Goal: Information Seeking & Learning: Learn about a topic

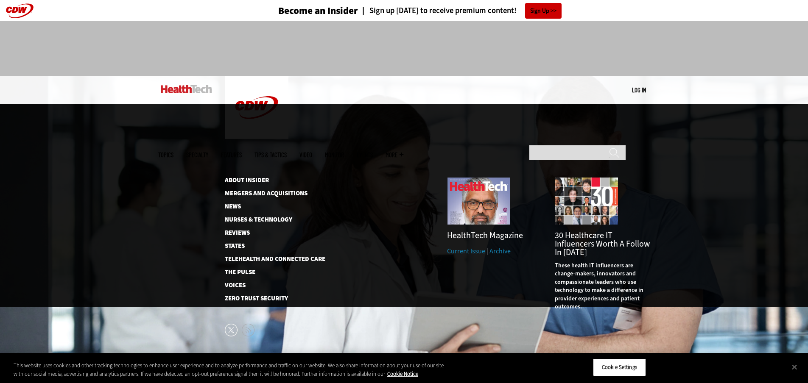
click at [403, 152] on span "More" at bounding box center [394, 155] width 18 height 6
click at [467, 231] on h3 "HealthTech Magazine" at bounding box center [494, 235] width 95 height 8
click at [465, 247] on link "Current Issue" at bounding box center [466, 251] width 38 height 9
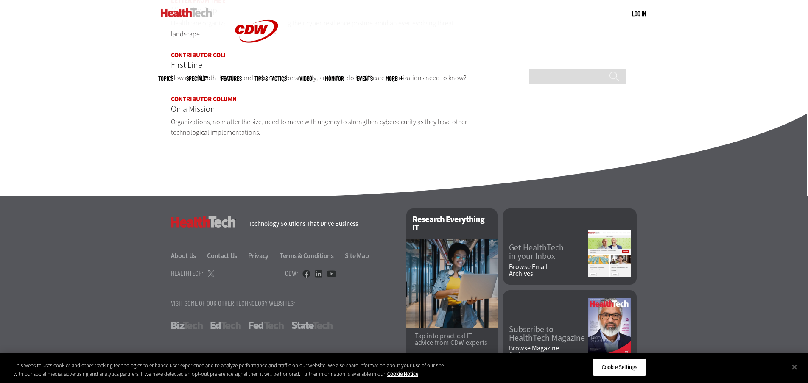
scroll to position [1041, 0]
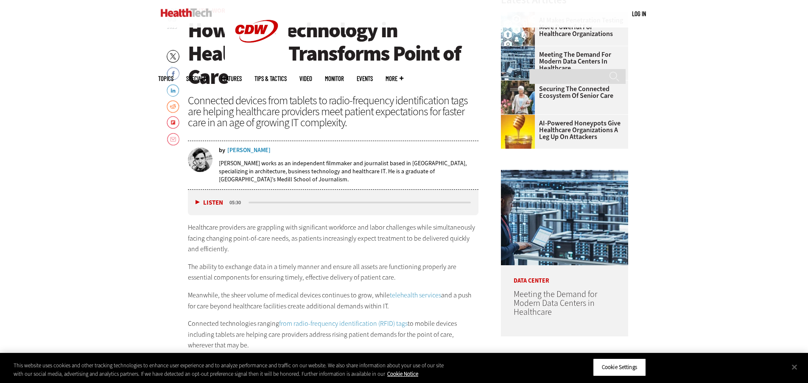
scroll to position [424, 0]
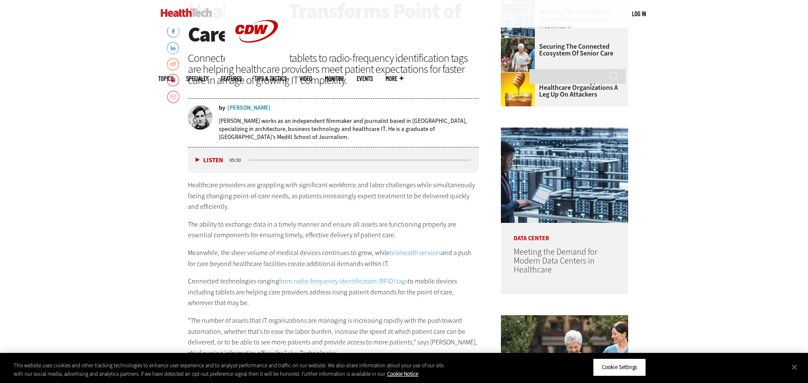
click at [246, 109] on div "[PERSON_NAME]" at bounding box center [248, 108] width 43 height 6
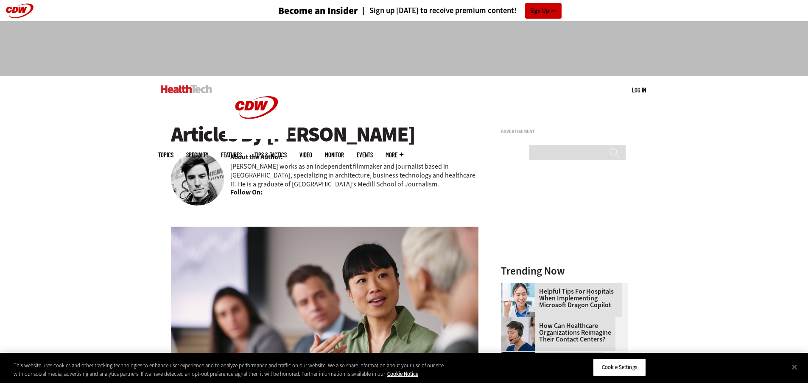
click at [253, 196] on b "Follow On:" at bounding box center [246, 192] width 32 height 9
click at [252, 159] on b "About the Author:" at bounding box center [256, 157] width 53 height 9
click at [203, 162] on img at bounding box center [197, 179] width 53 height 53
click at [261, 158] on b "About the Author:" at bounding box center [256, 157] width 53 height 9
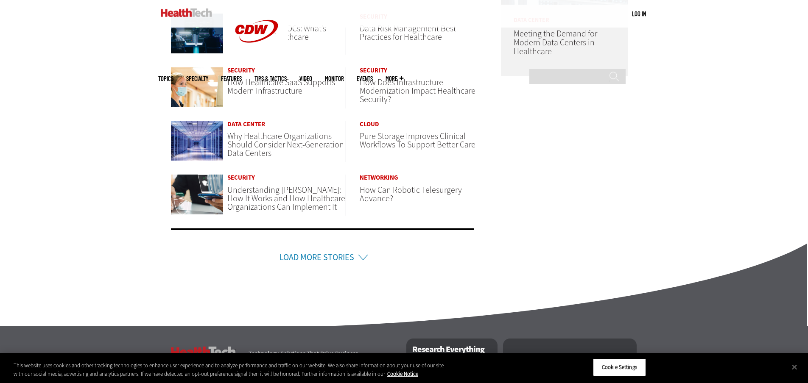
scroll to position [551, 0]
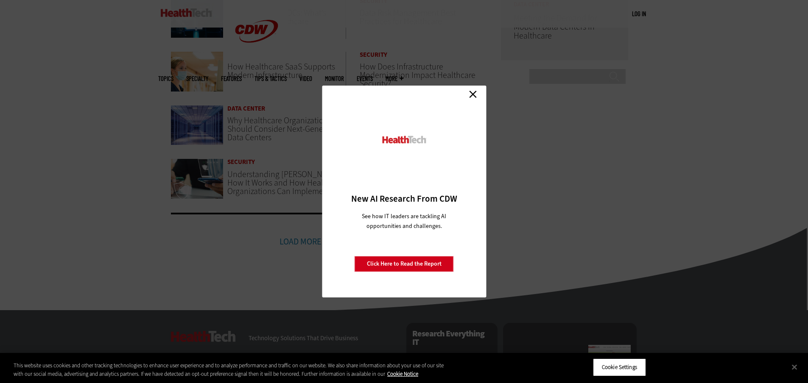
click at [472, 94] on link "Close" at bounding box center [472, 94] width 13 height 13
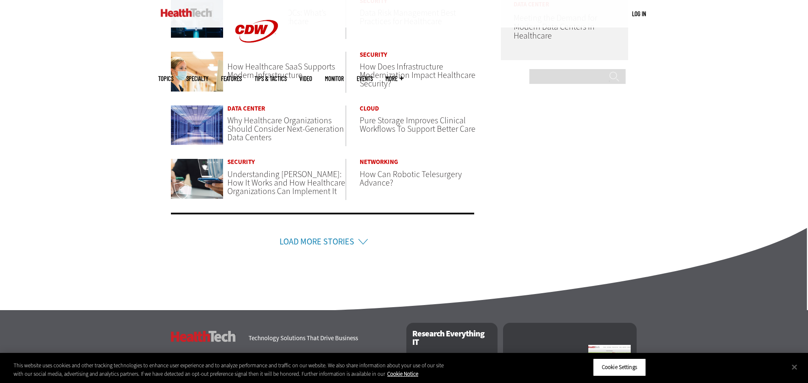
click at [322, 239] on link "Load More Stories" at bounding box center [316, 241] width 75 height 11
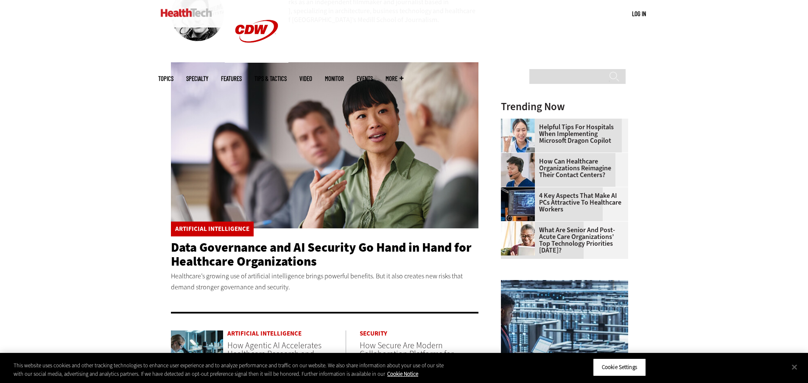
scroll to position [0, 0]
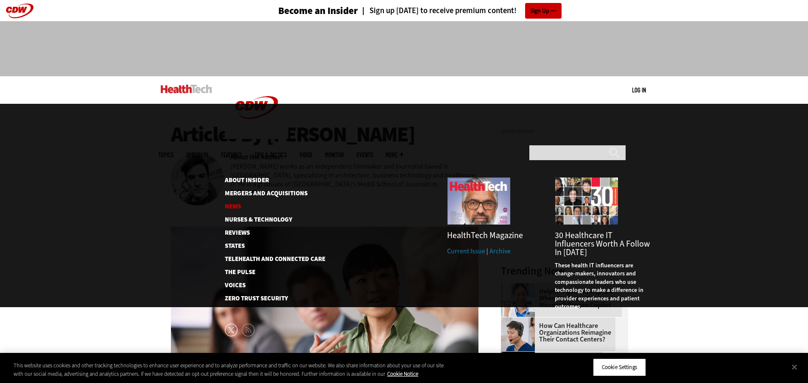
click at [226, 203] on link "News" at bounding box center [268, 206] width 87 height 6
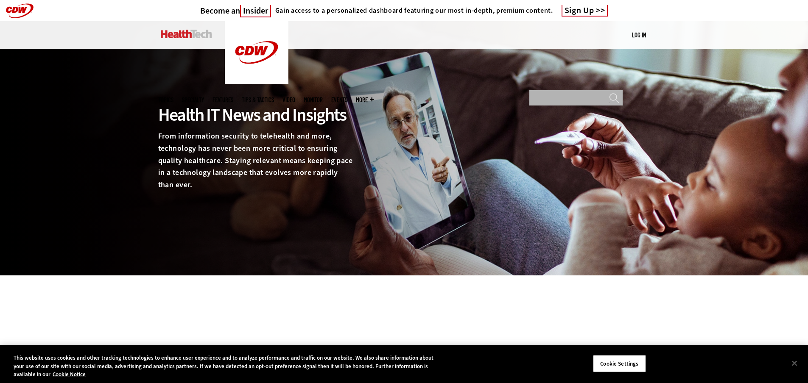
click at [553, 90] on input "Search" at bounding box center [575, 97] width 93 height 15
type input "****"
click at [609, 93] on input "******" at bounding box center [614, 100] width 10 height 15
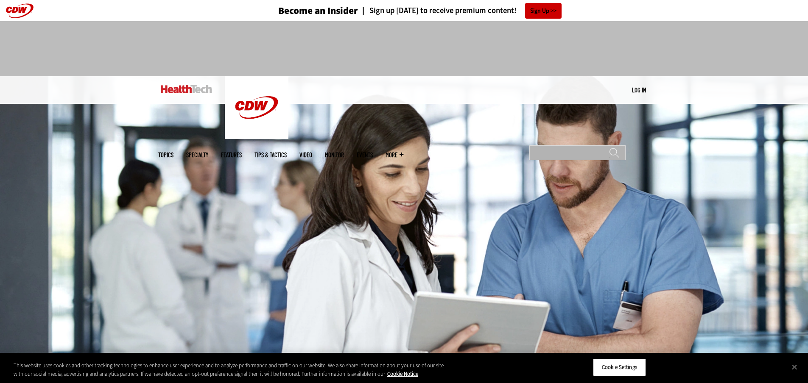
click at [576, 145] on input "Search" at bounding box center [577, 152] width 96 height 15
click at [373, 152] on link "Events" at bounding box center [365, 155] width 16 height 6
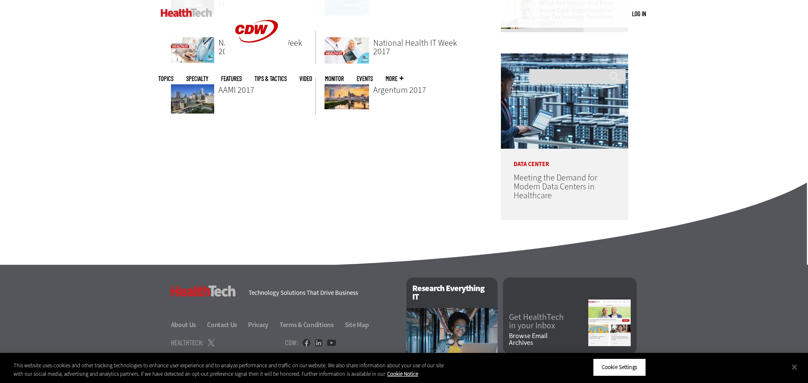
scroll to position [466, 0]
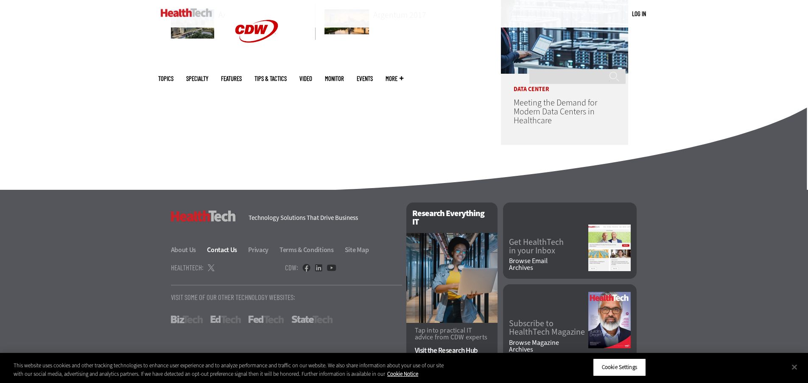
click at [217, 248] on link "Contact Us" at bounding box center [227, 249] width 40 height 9
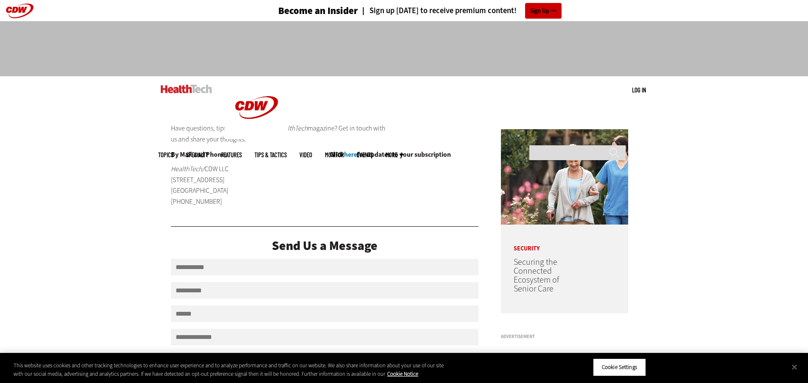
click at [354, 153] on link "here" at bounding box center [350, 154] width 13 height 9
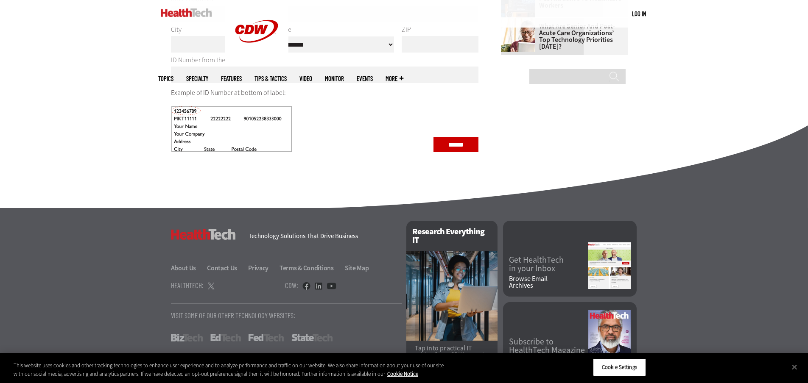
scroll to position [382, 0]
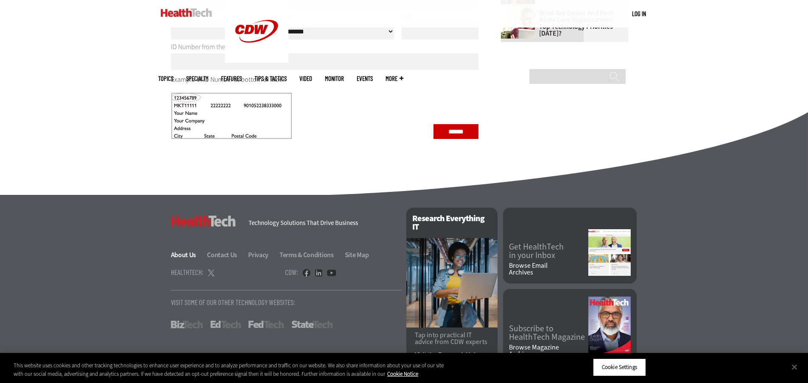
click at [187, 259] on link "About Us" at bounding box center [188, 255] width 35 height 9
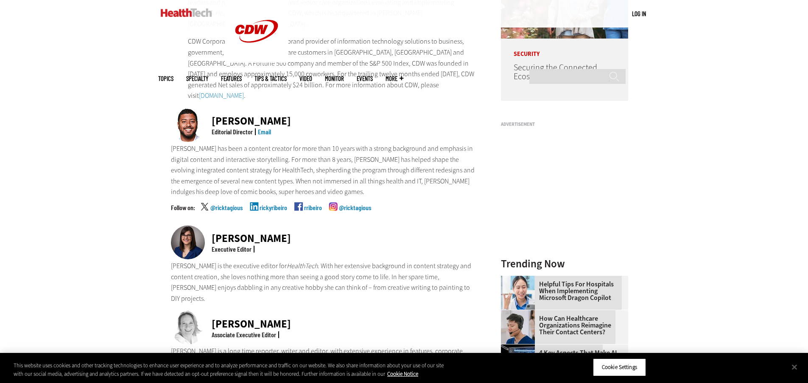
scroll to position [170, 0]
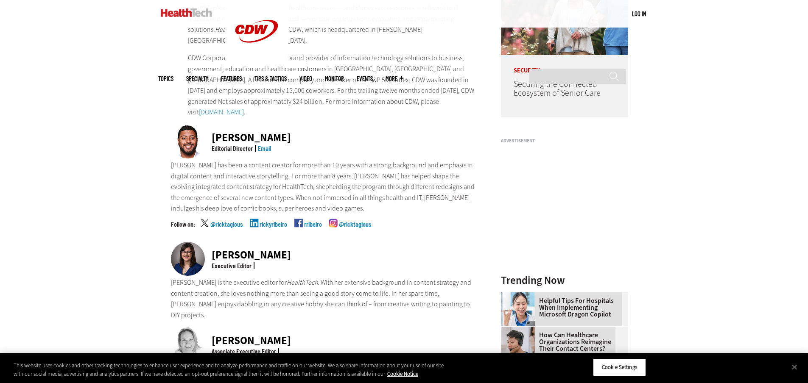
click at [262, 144] on link "Email" at bounding box center [264, 148] width 13 height 8
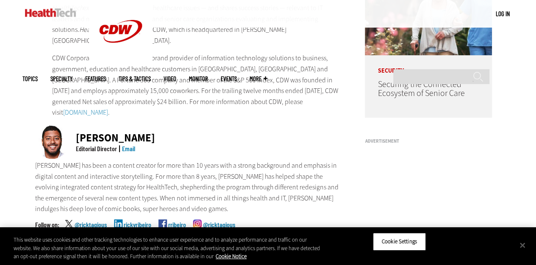
scroll to position [0, 0]
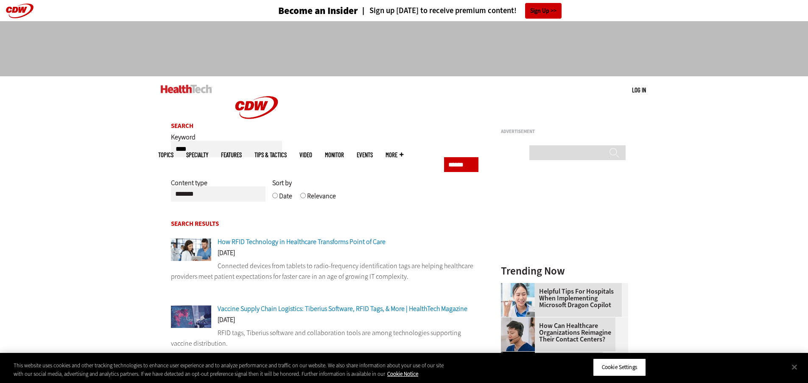
click at [267, 243] on span "How RFID Technology in Healthcare Transforms Point of Care" at bounding box center [301, 241] width 168 height 9
